Goal: Task Accomplishment & Management: Complete application form

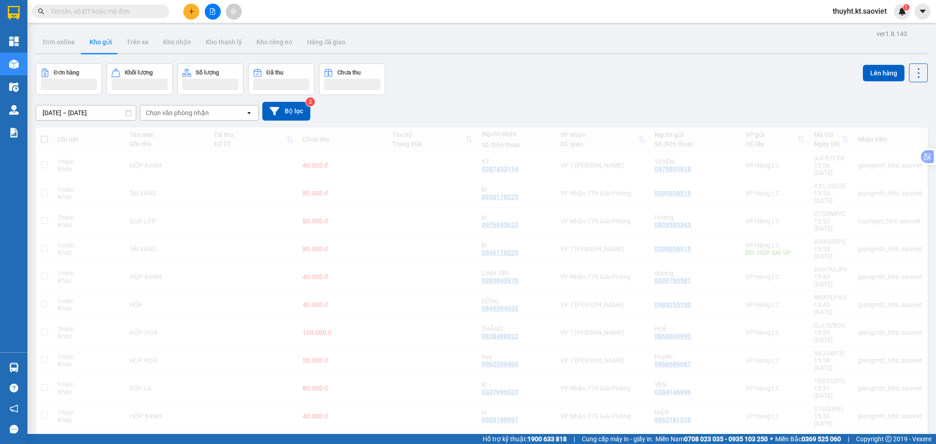
click at [106, 13] on input "text" at bounding box center [104, 11] width 108 height 10
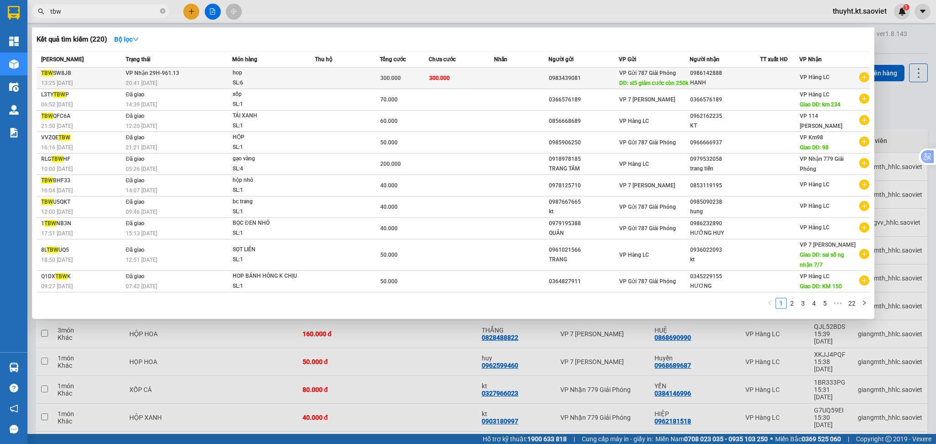
type input "tbw"
click at [321, 86] on td at bounding box center [347, 78] width 65 height 21
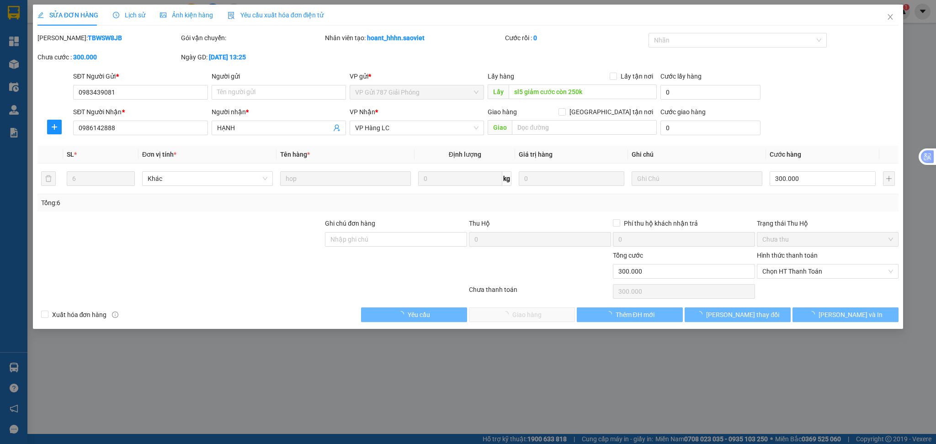
type input "0983439081"
type input "sl5 giảm cước còn 250k"
type input "0986142888"
type input "HẠNH"
type input "300.000"
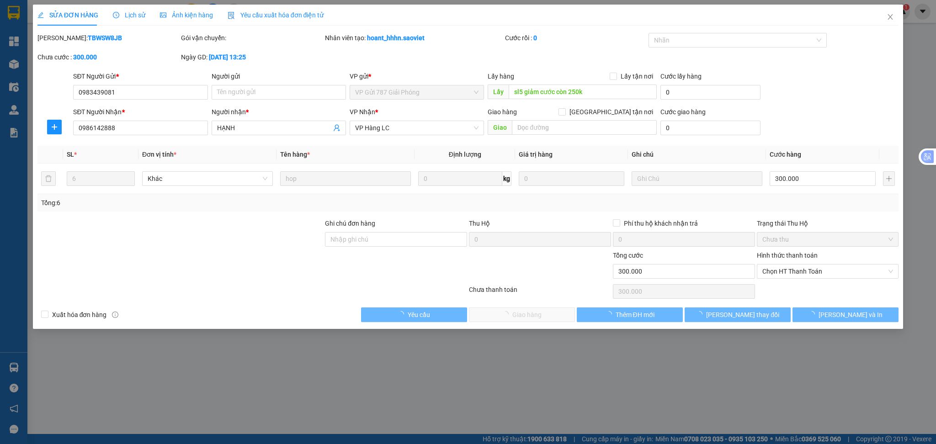
type input "300.000"
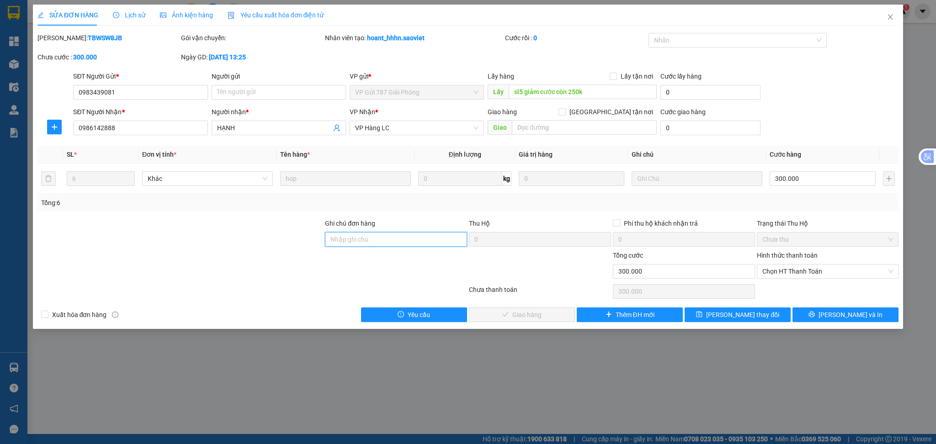
click at [389, 239] on input "Ghi chú đơn hàng" at bounding box center [396, 239] width 142 height 15
type input "giảm có biên bản"
click at [806, 182] on input "300.000" at bounding box center [822, 178] width 106 height 15
type input "2"
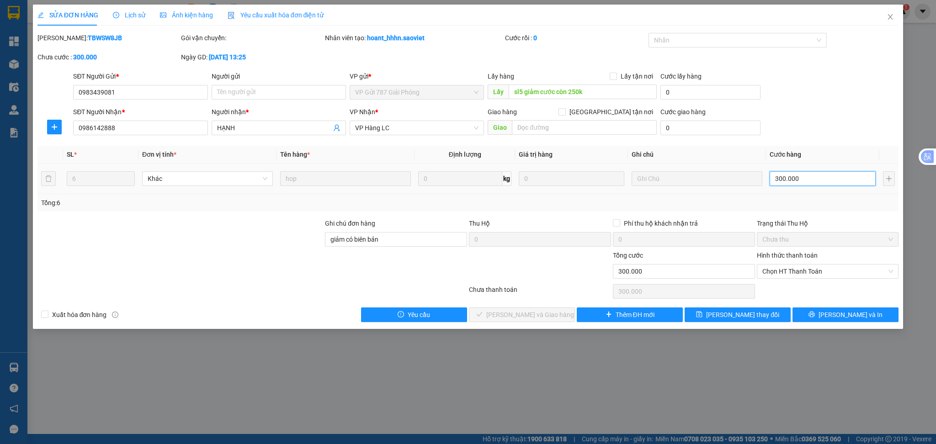
type input "2"
type input "25"
type input "250"
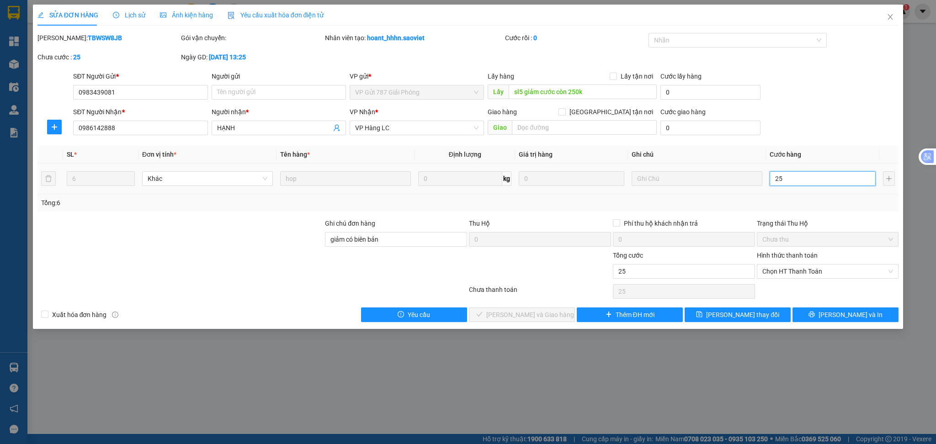
type input "250"
type input "2.500"
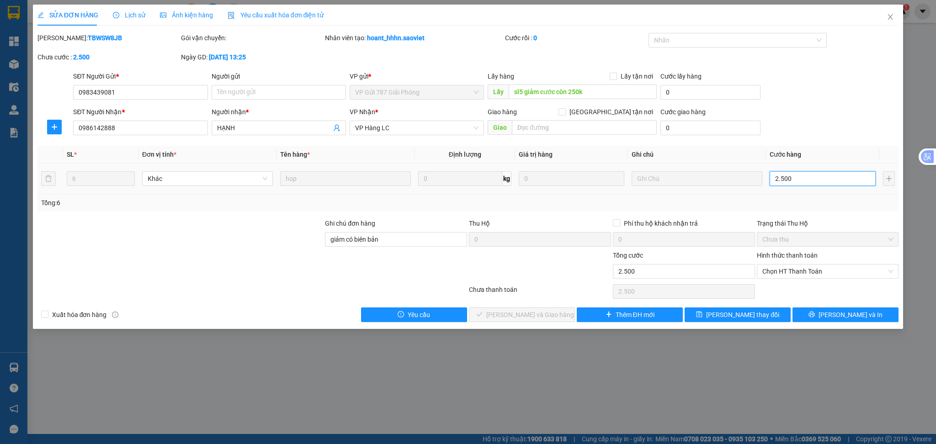
type input "25.000"
type input "250.000"
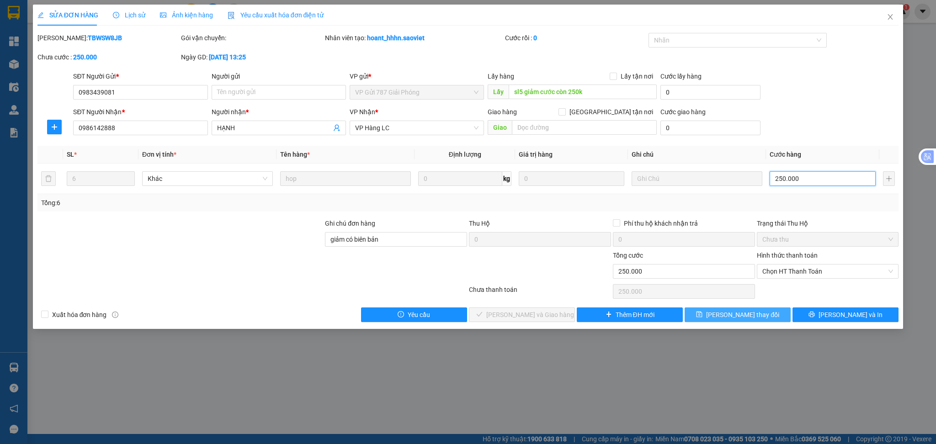
type input "250.000"
click at [753, 310] on span "[PERSON_NAME] thay đổi" at bounding box center [742, 315] width 73 height 10
